Goal: Use online tool/utility: Use online tool/utility

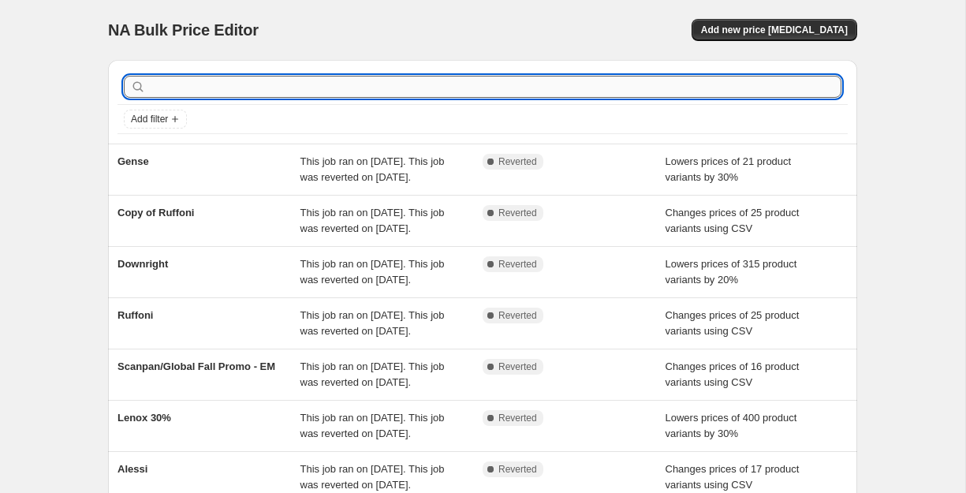
click at [226, 84] on input "text" at bounding box center [495, 87] width 692 height 22
type input "gray"
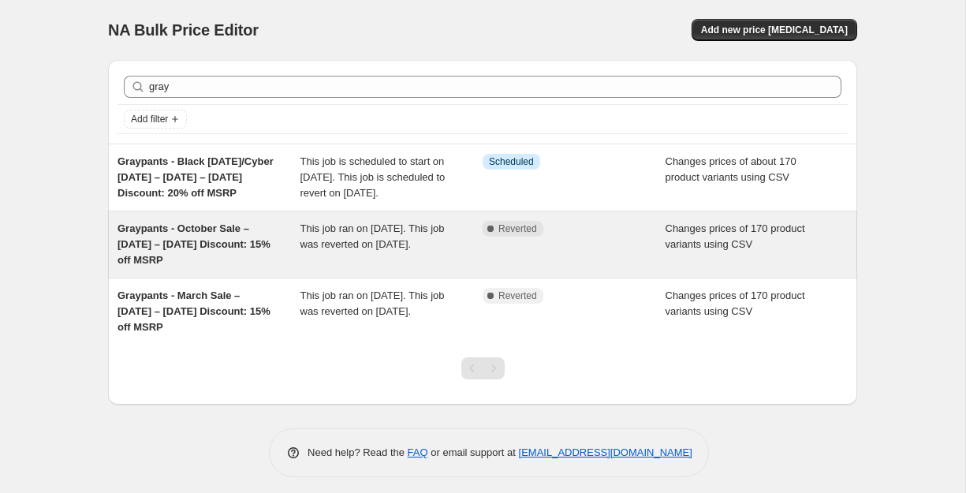
click at [268, 263] on div "Graypants - October Sale – [DATE] – [DATE] Discount: 15% off MSRP" at bounding box center [208, 244] width 183 height 47
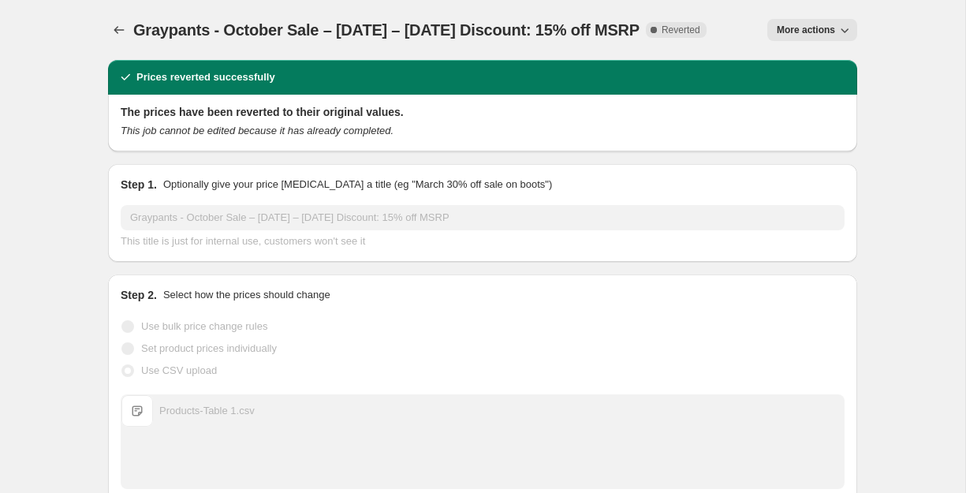
click at [784, 22] on button "More actions" at bounding box center [812, 30] width 90 height 22
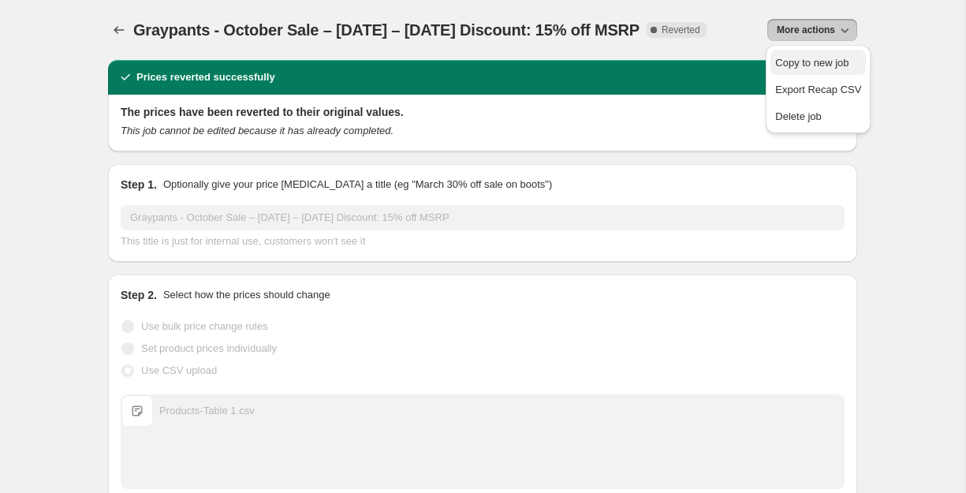
click at [789, 66] on span "Copy to new job" at bounding box center [811, 63] width 73 height 12
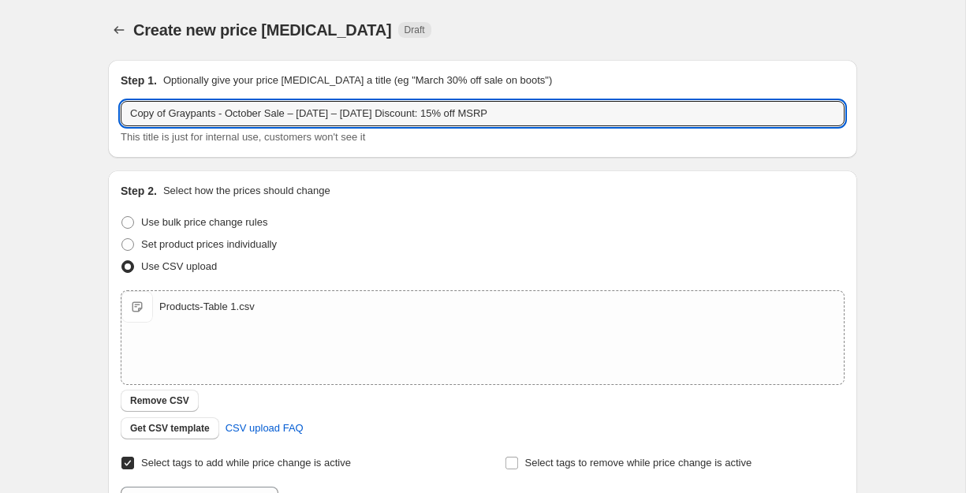
drag, startPoint x: 173, startPoint y: 110, endPoint x: -15, endPoint y: 99, distance: 188.1
click at [0, 99] on html "Home Settings Plans Skip to content Create new price [MEDICAL_DATA]. This page …" at bounding box center [483, 246] width 966 height 493
type input "V2 Graypants - October Sale – [DATE] – [DATE] Discount: 15% off MSRP"
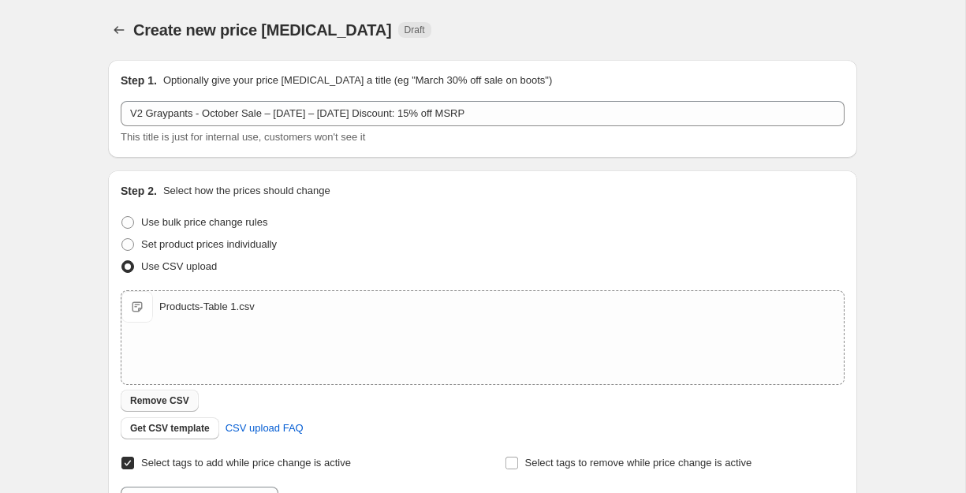
click at [172, 404] on span "Remove CSV" at bounding box center [159, 400] width 59 height 13
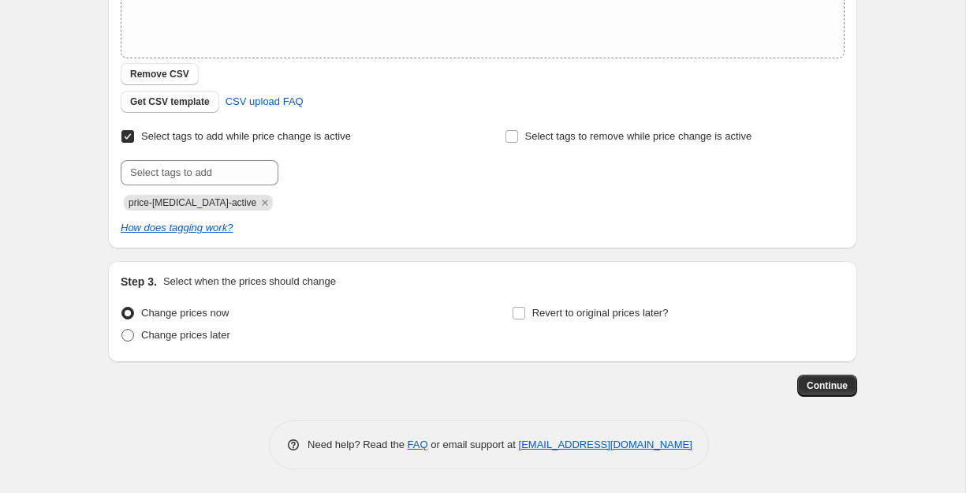
click at [218, 334] on span "Change prices later" at bounding box center [185, 335] width 89 height 12
click at [122, 330] on input "Change prices later" at bounding box center [121, 329] width 1 height 1
radio input "true"
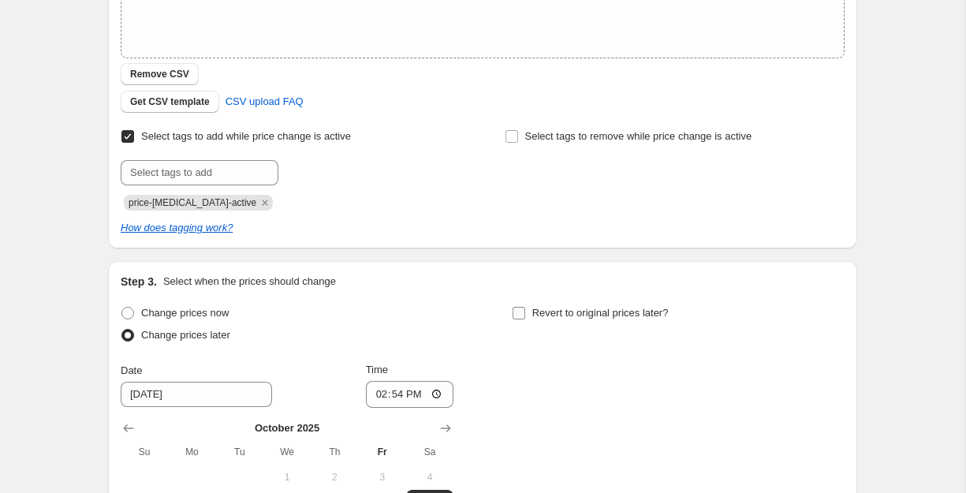
click at [604, 315] on span "Revert to original prices later?" at bounding box center [600, 313] width 136 height 12
click at [525, 315] on input "Revert to original prices later?" at bounding box center [519, 313] width 13 height 13
checkbox input "true"
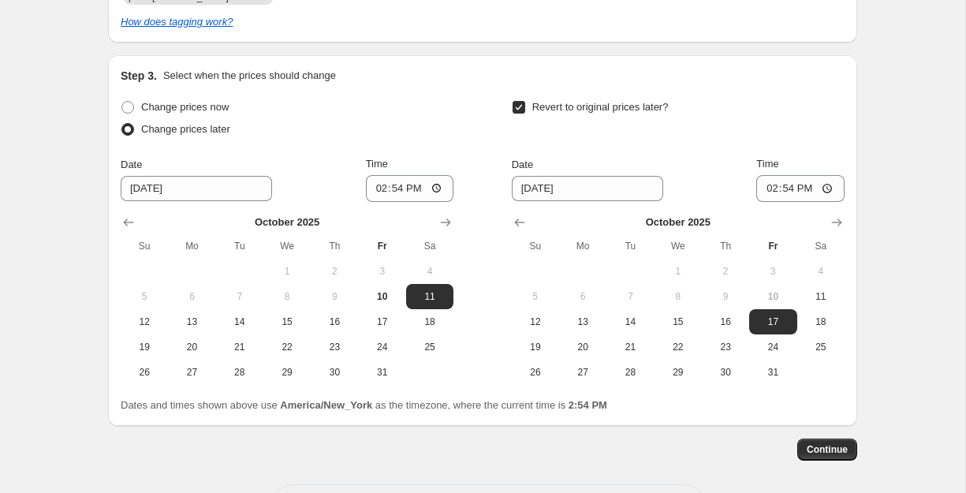
scroll to position [591, 0]
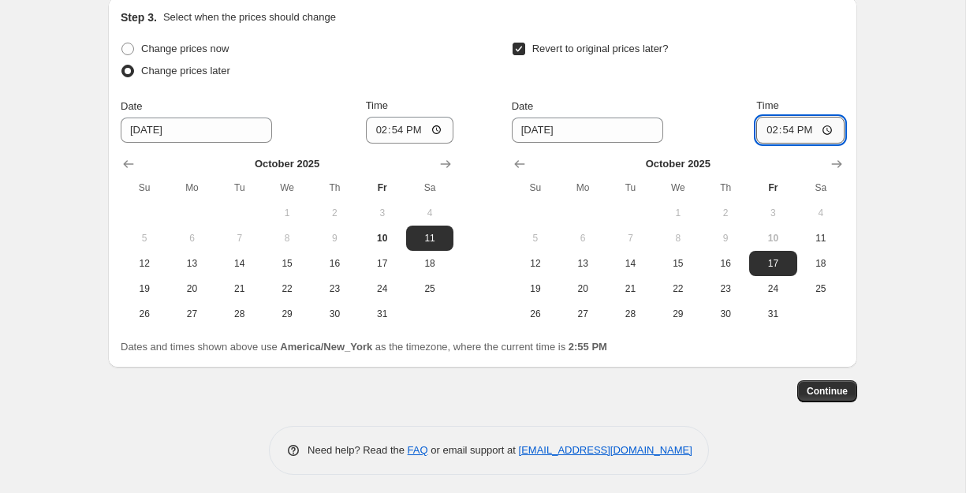
click at [769, 132] on input "14:54" at bounding box center [800, 130] width 88 height 27
type input "23:59"
click at [830, 381] on button "Continue" at bounding box center [827, 391] width 60 height 22
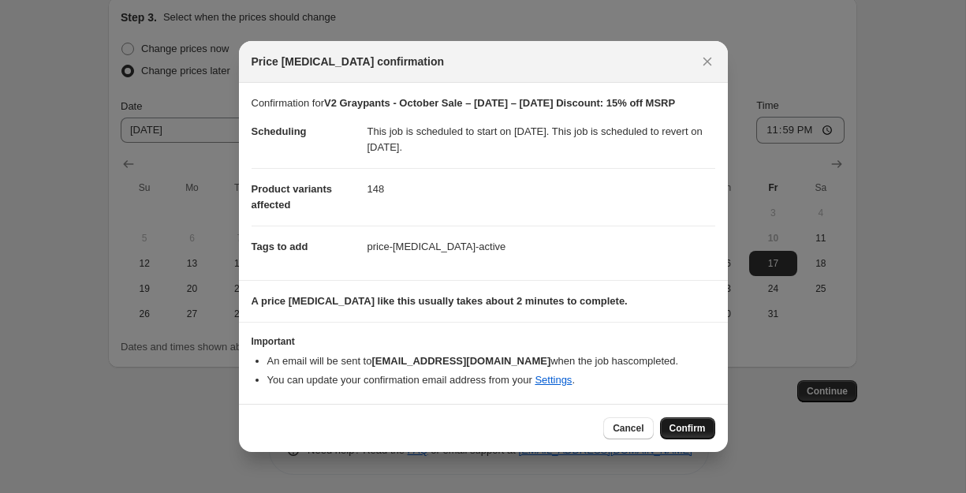
click at [688, 435] on span "Confirm" at bounding box center [687, 428] width 36 height 13
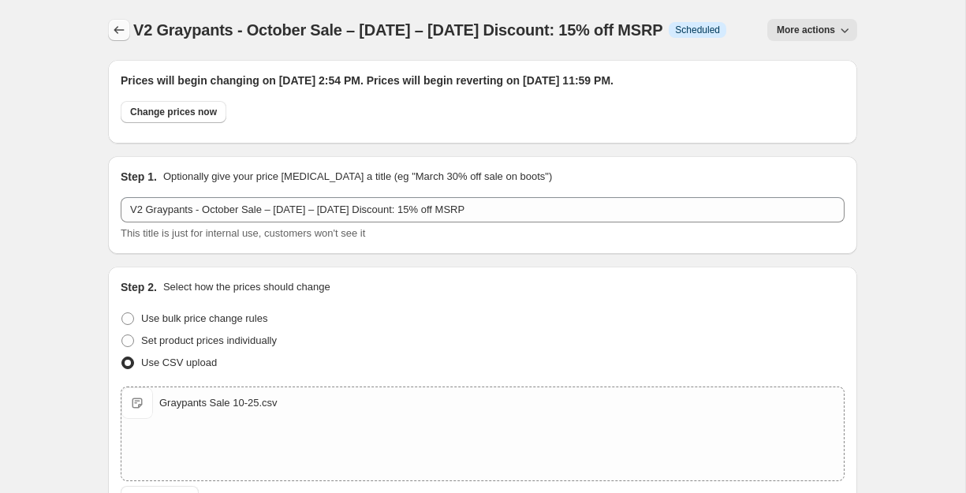
click at [113, 29] on icon "Price change jobs" at bounding box center [119, 30] width 16 height 16
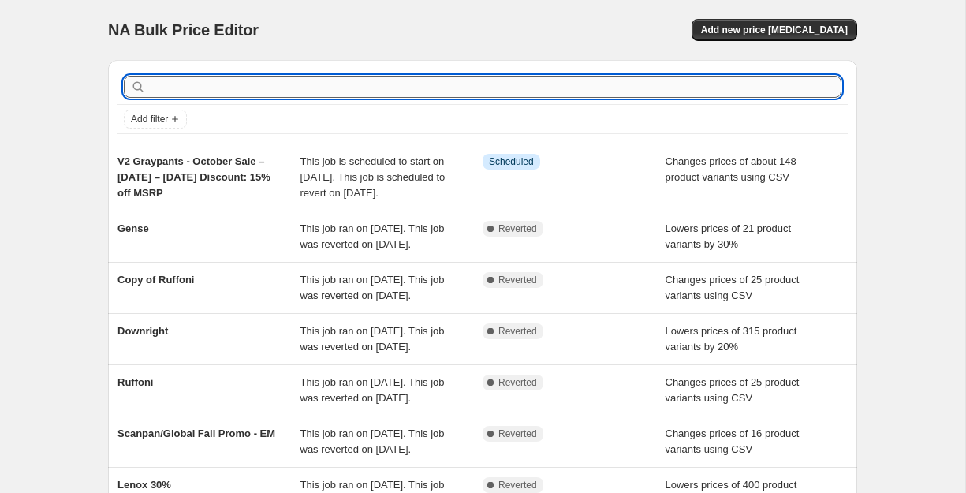
click at [347, 89] on input "text" at bounding box center [495, 87] width 692 height 22
type input "grey"
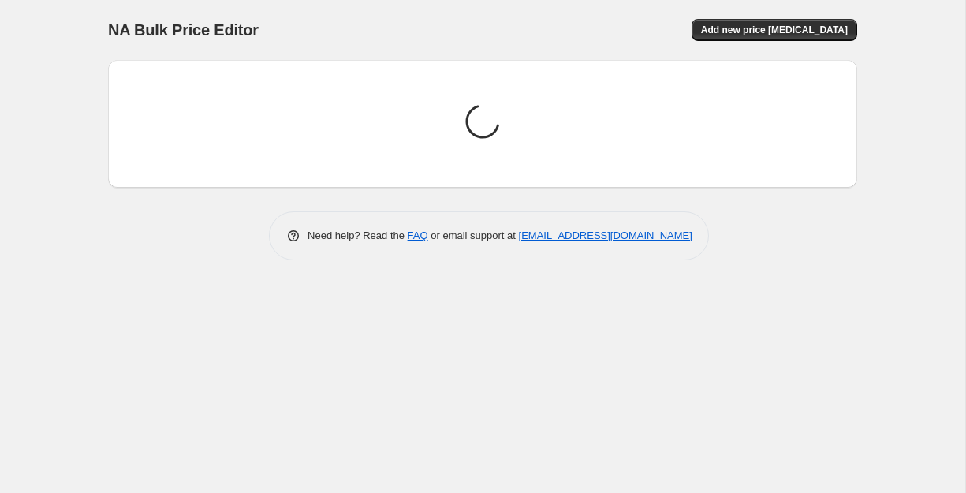
click at [252, 88] on div "Loading price change jobs..." at bounding box center [483, 124] width 724 height 103
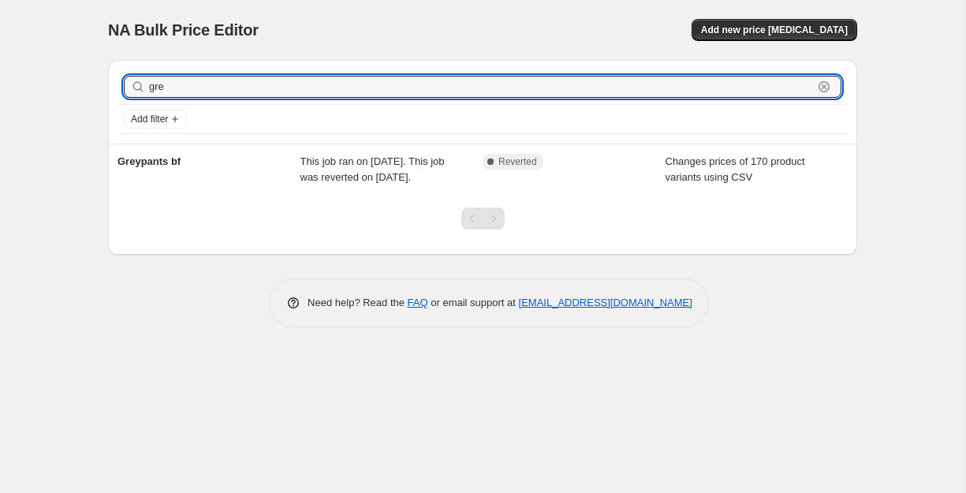
click at [255, 88] on input "gre" at bounding box center [481, 87] width 664 height 22
type input "gray"
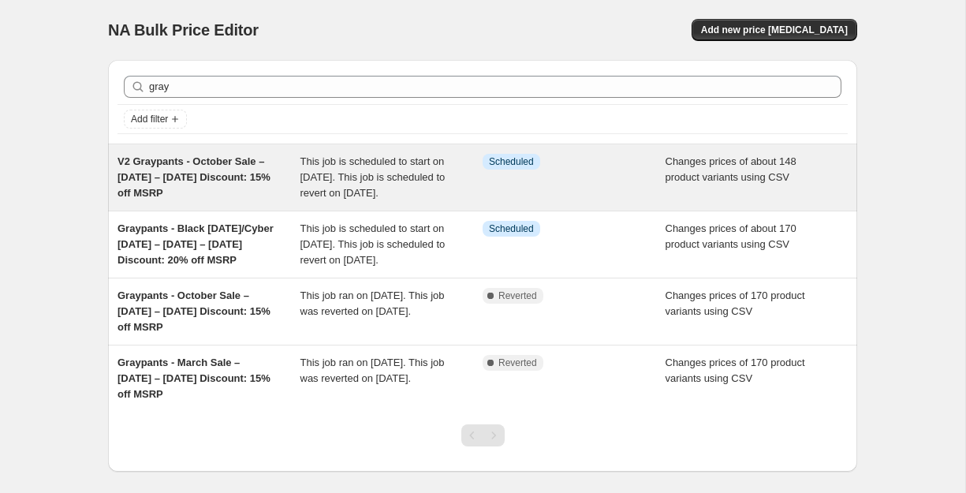
click at [232, 201] on div "V2 Graypants - October Sale – [DATE] – [DATE] Discount: 15% off MSRP" at bounding box center [208, 177] width 183 height 47
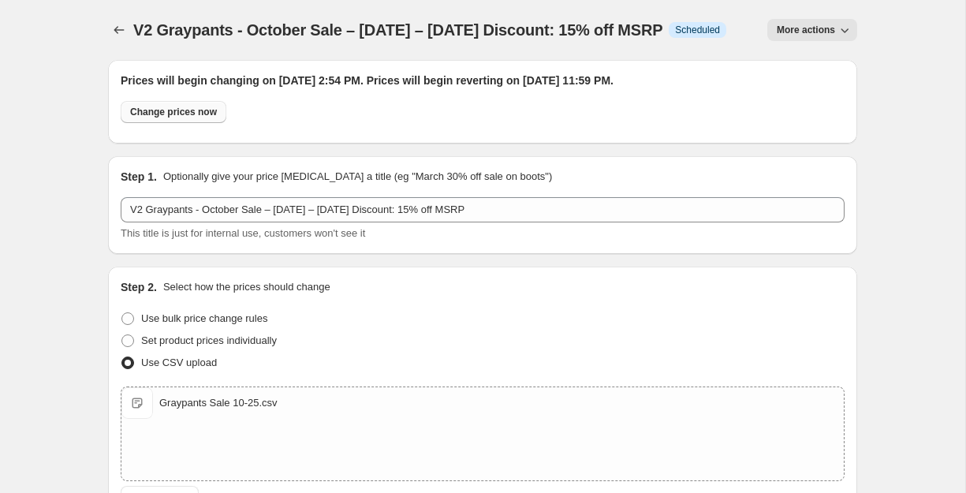
click at [194, 118] on span "Change prices now" at bounding box center [173, 112] width 87 height 13
radio input "true"
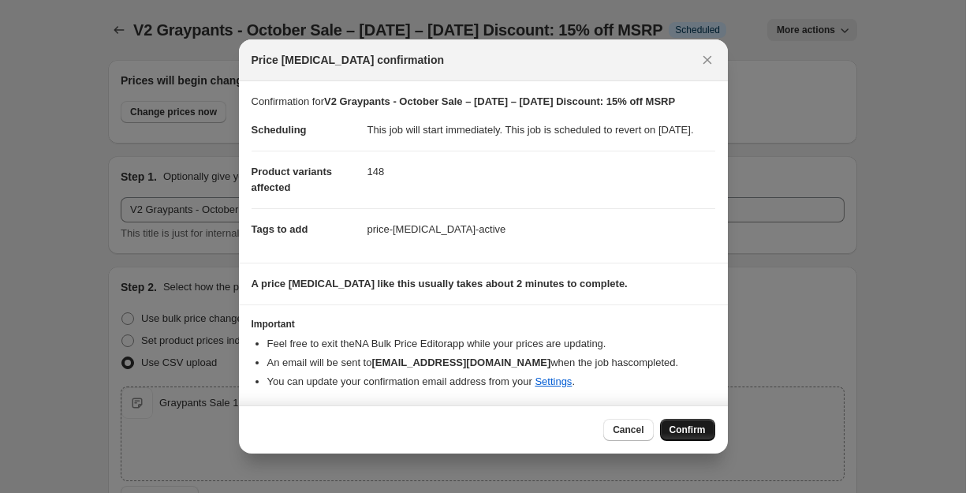
click at [679, 436] on span "Confirm" at bounding box center [687, 429] width 36 height 13
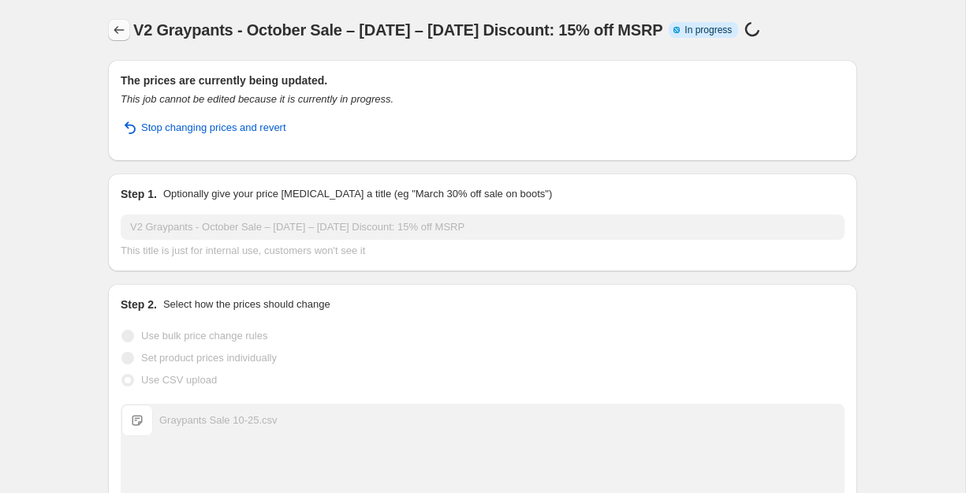
click at [117, 26] on icon "Price change jobs" at bounding box center [119, 30] width 16 height 16
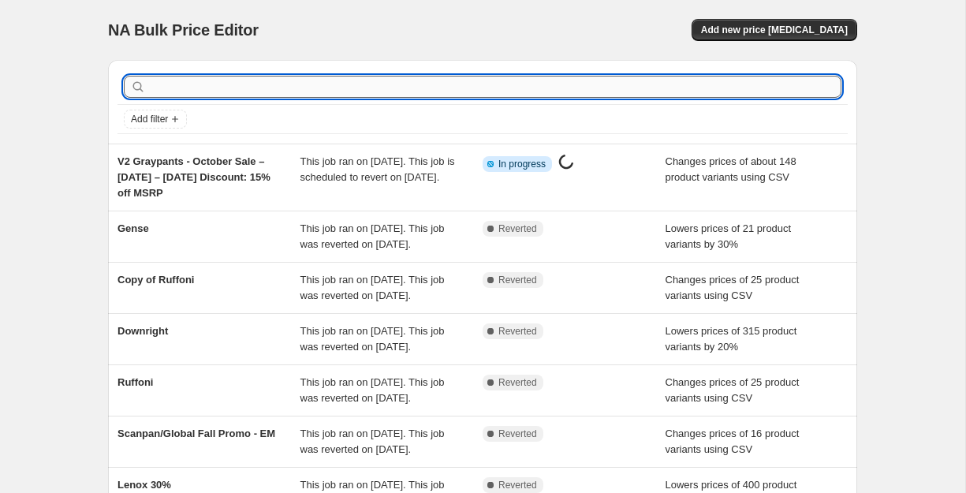
click at [267, 89] on input "text" at bounding box center [495, 87] width 692 height 22
type input "gray"
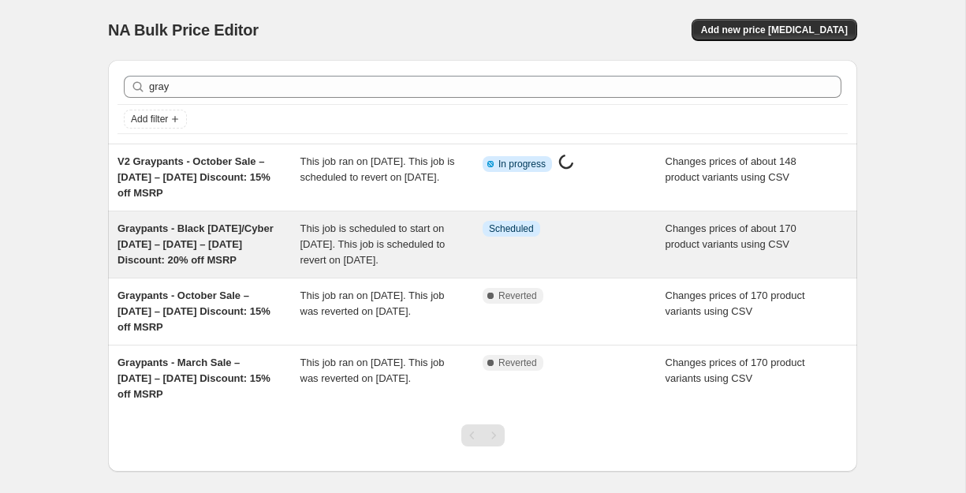
click at [312, 247] on span "This job is scheduled to start on [DATE]. This job is scheduled to revert on [D…" at bounding box center [372, 243] width 145 height 43
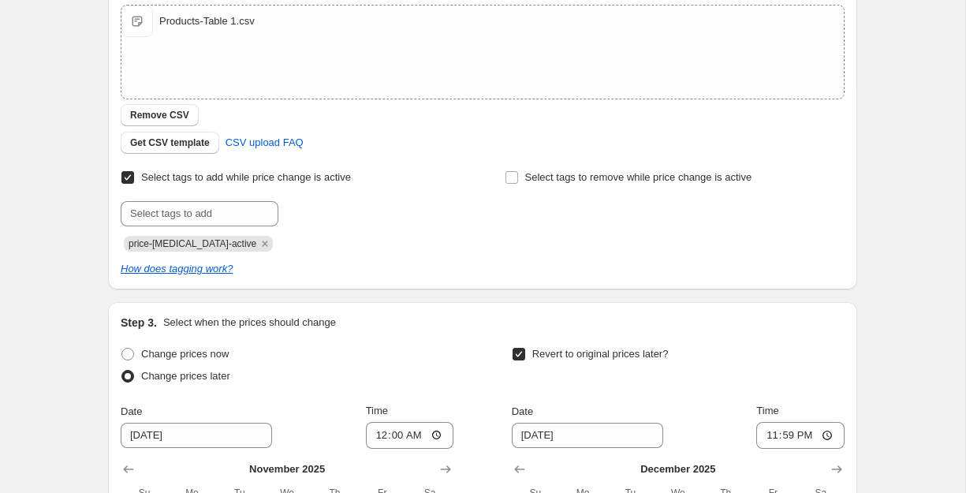
scroll to position [426, 0]
